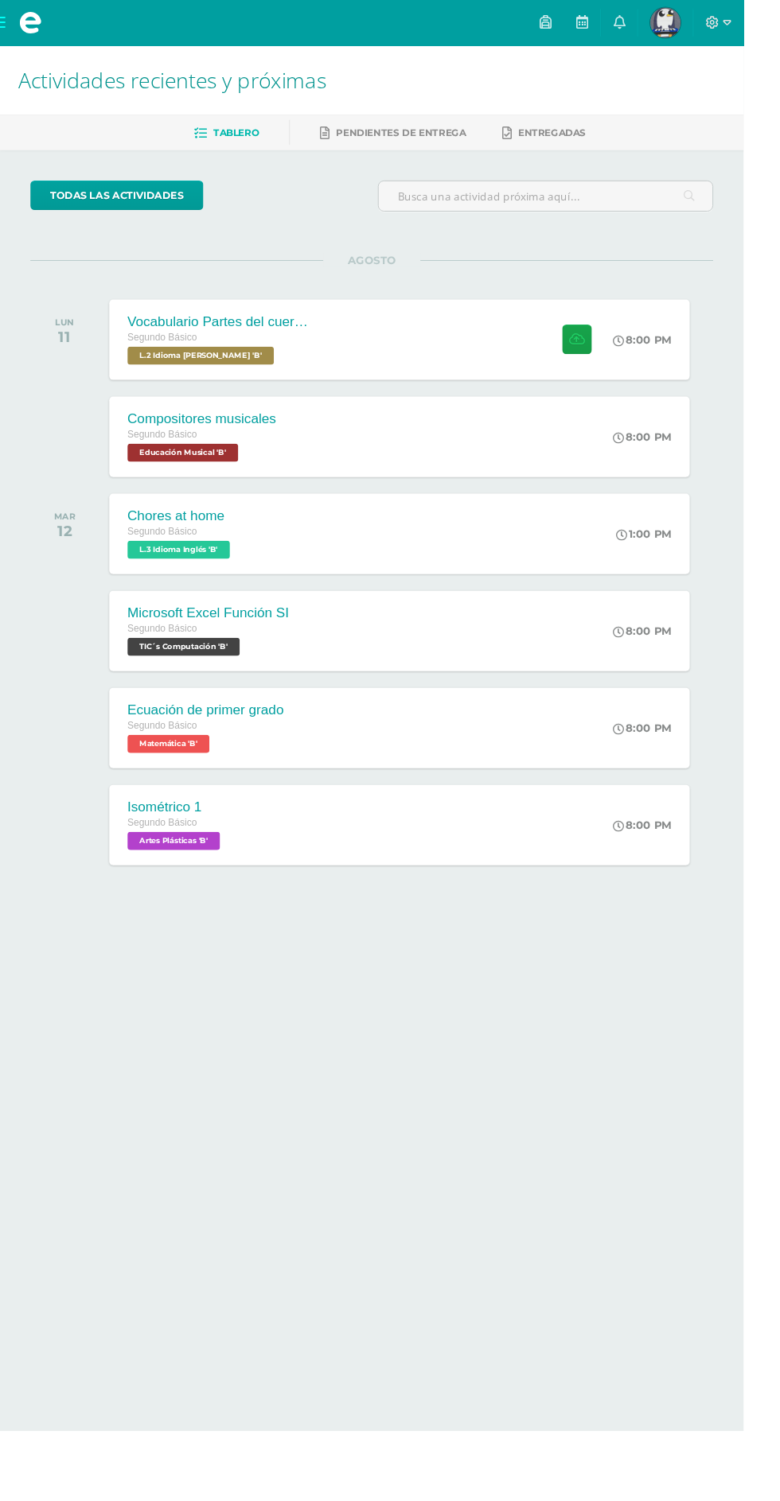
click at [213, 336] on div "Vocabulario Partes del cuerpo" at bounding box center [229, 337] width 191 height 17
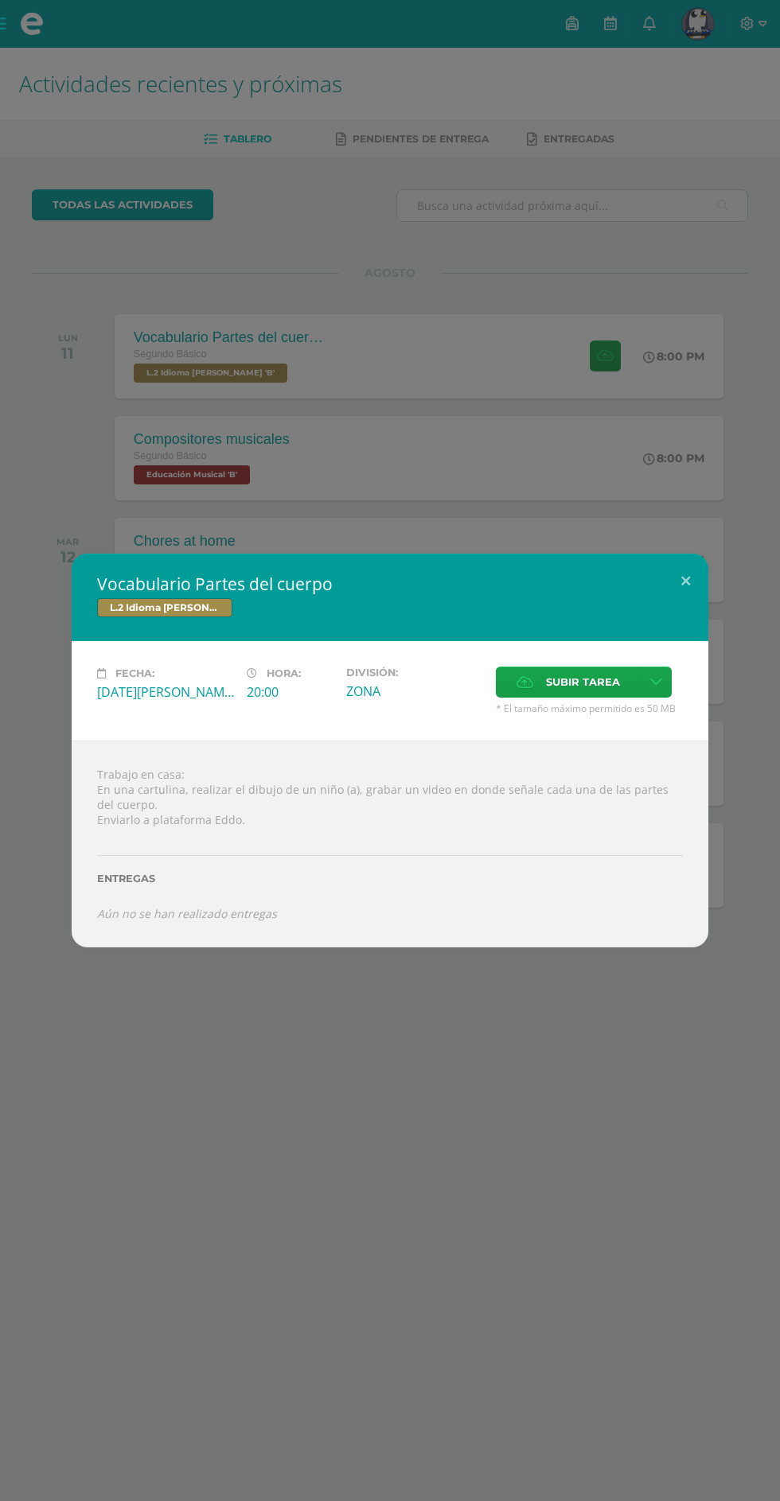
click at [64, 426] on div "Vocabulario Partes del cuerpo L.2 Idioma Maya Kaqchikel Fecha: Lunes 11 de Agos…" at bounding box center [390, 750] width 780 height 1501
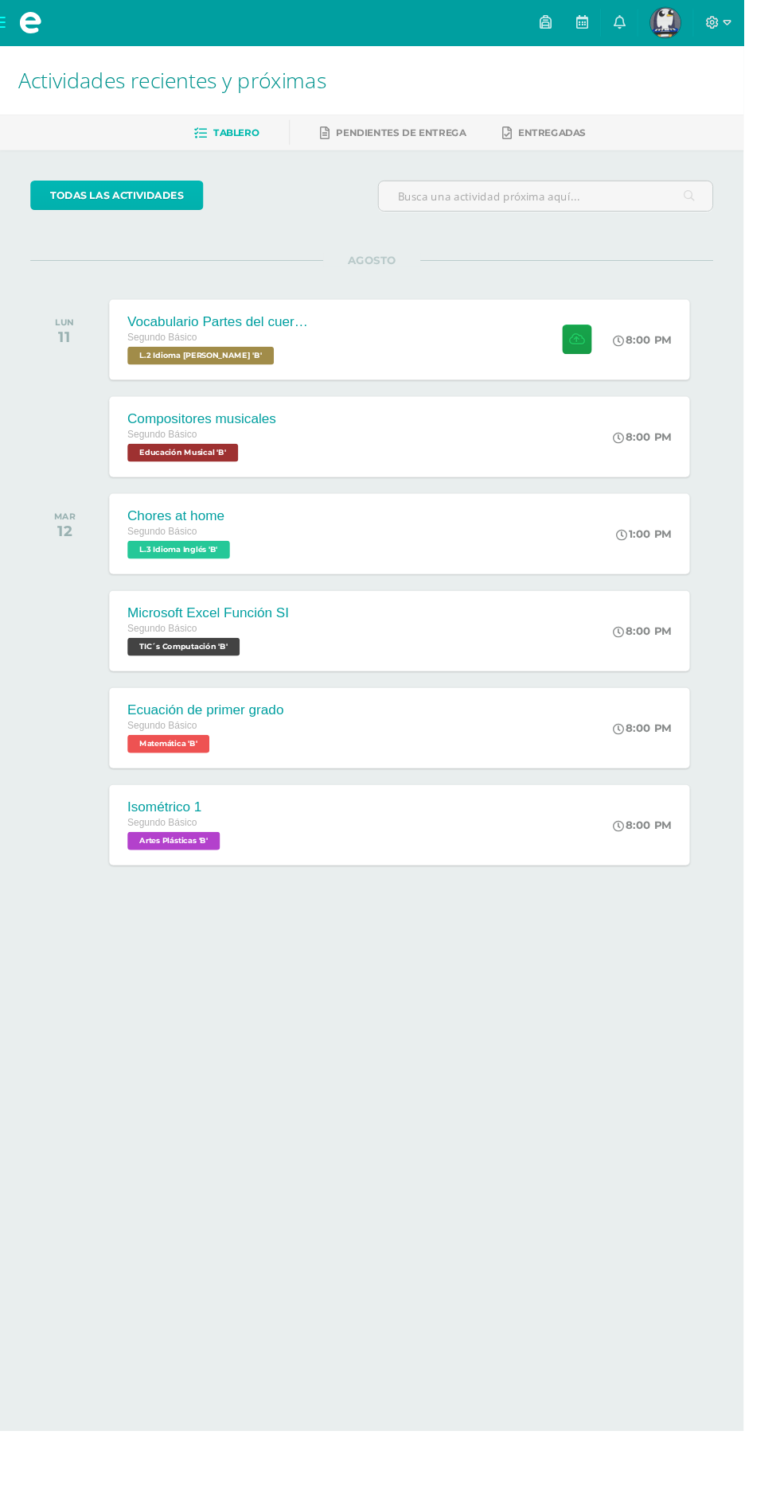
click at [117, 207] on link "todas las Actividades" at bounding box center [122, 204] width 181 height 31
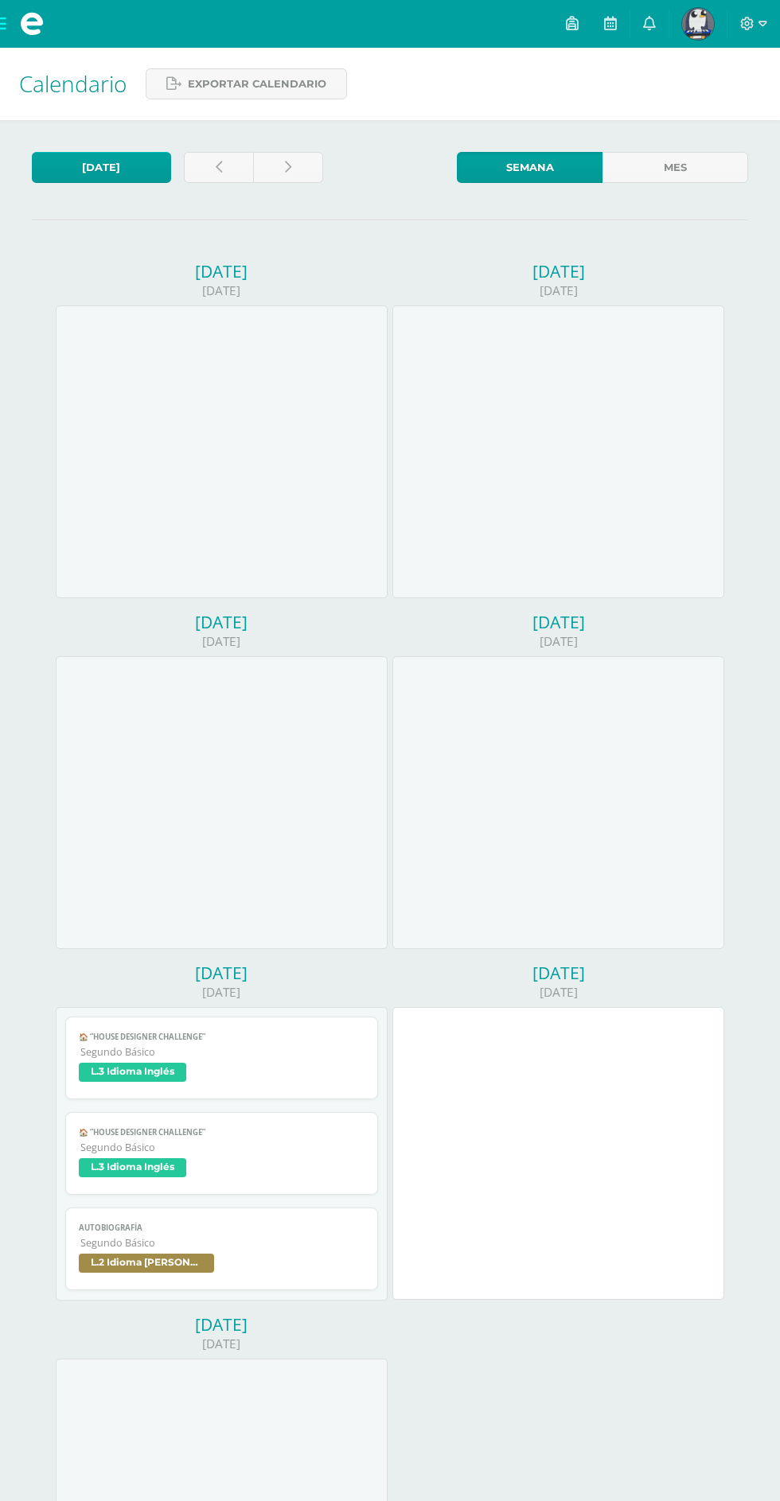
click at [212, 1267] on span "L.2 Idioma [PERSON_NAME]" at bounding box center [146, 1263] width 135 height 19
